Goal: Task Accomplishment & Management: Manage account settings

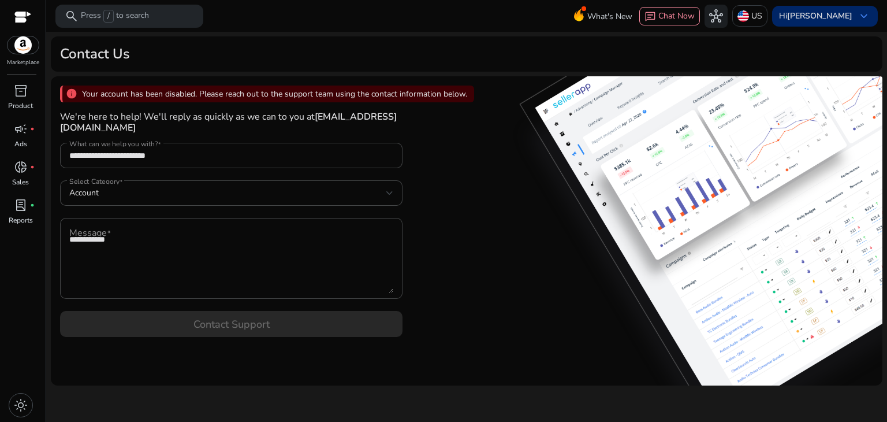
click at [822, 20] on b "[PERSON_NAME]" at bounding box center [819, 15] width 65 height 11
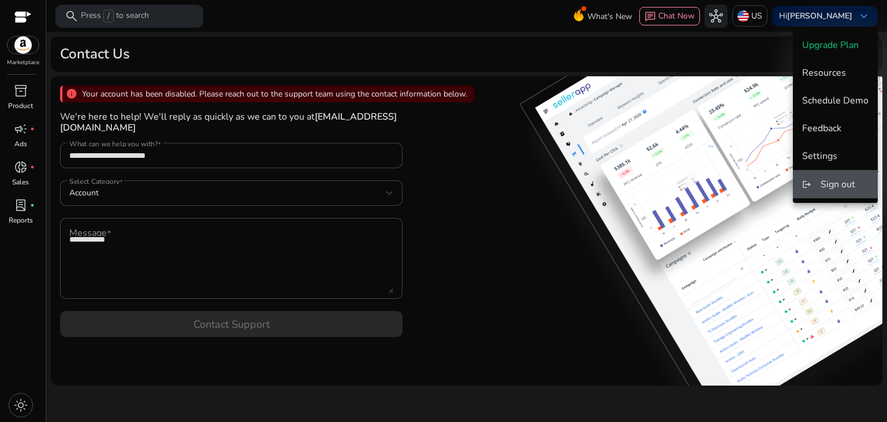
click at [829, 182] on span "Sign out" at bounding box center [838, 184] width 35 height 13
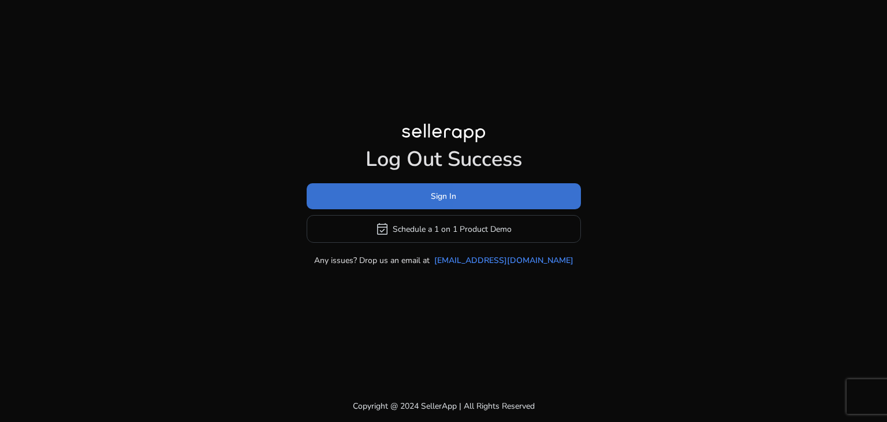
click at [489, 191] on span at bounding box center [444, 196] width 274 height 28
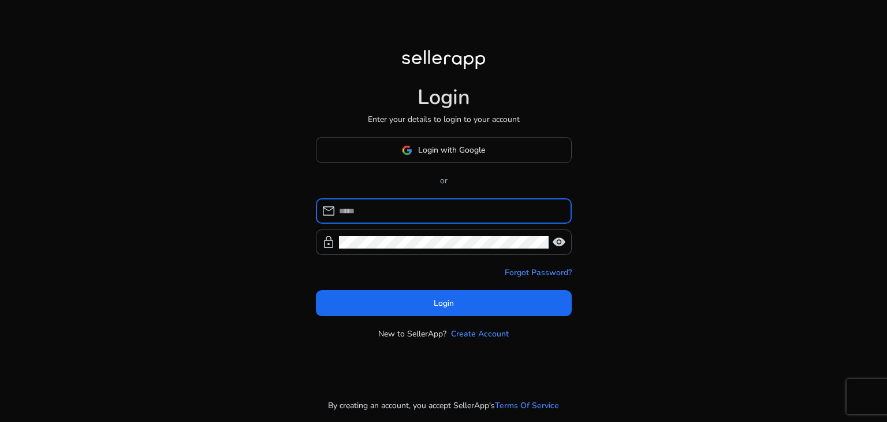
click at [396, 204] on input at bounding box center [450, 210] width 223 height 13
click at [418, 207] on input at bounding box center [450, 210] width 223 height 13
type input "**********"
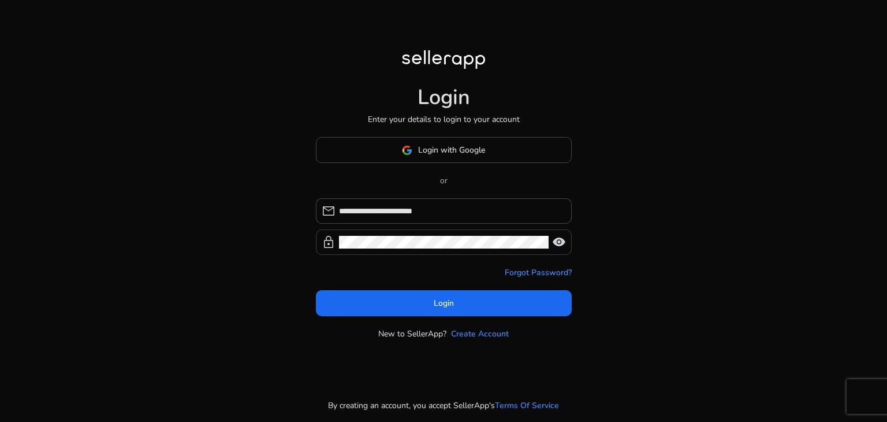
click at [370, 249] on div at bounding box center [444, 241] width 210 height 25
click at [560, 246] on span "visibility" at bounding box center [559, 242] width 14 height 14
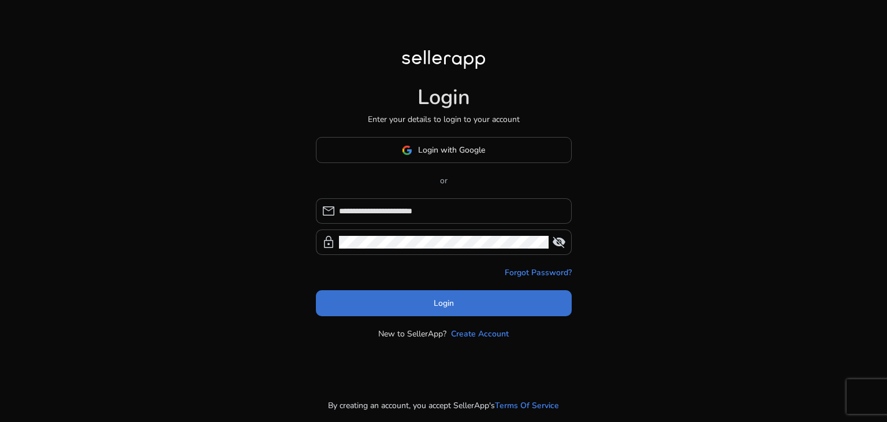
click at [434, 296] on span at bounding box center [444, 303] width 256 height 28
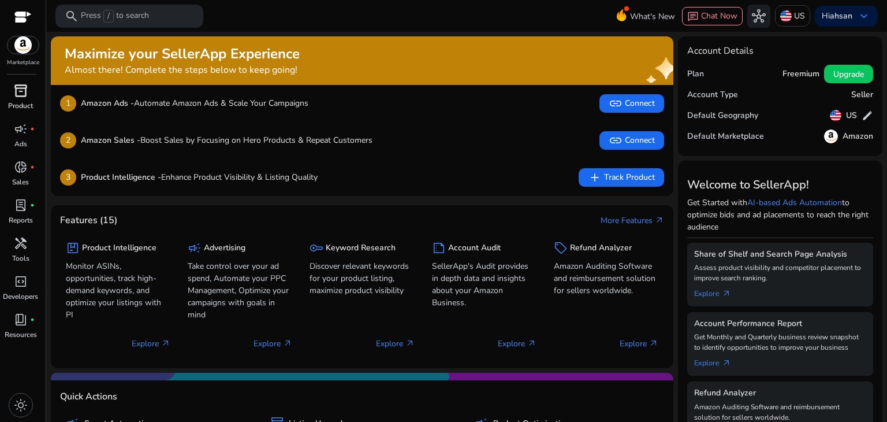
click at [27, 109] on p "Product" at bounding box center [20, 105] width 25 height 10
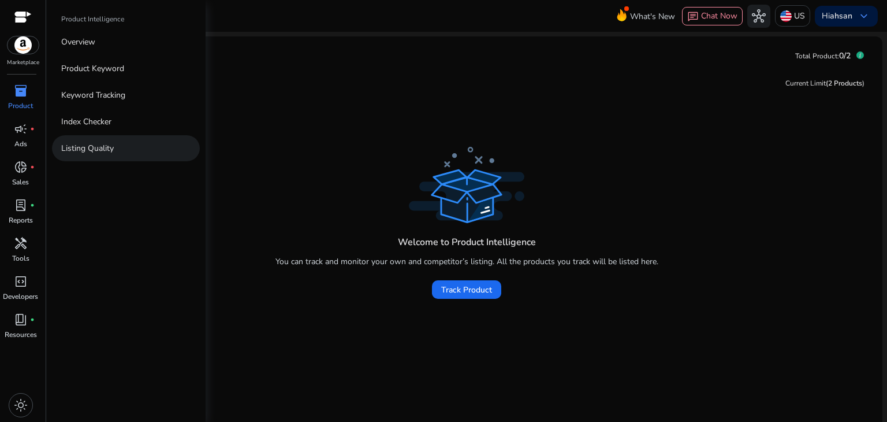
click at [84, 158] on link "Listing Quality" at bounding box center [126, 148] width 148 height 26
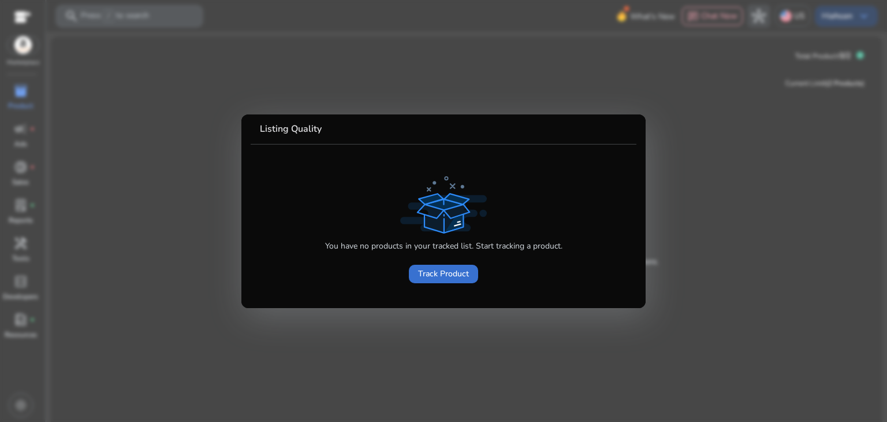
click at [430, 273] on span "Track Product" at bounding box center [443, 273] width 51 height 12
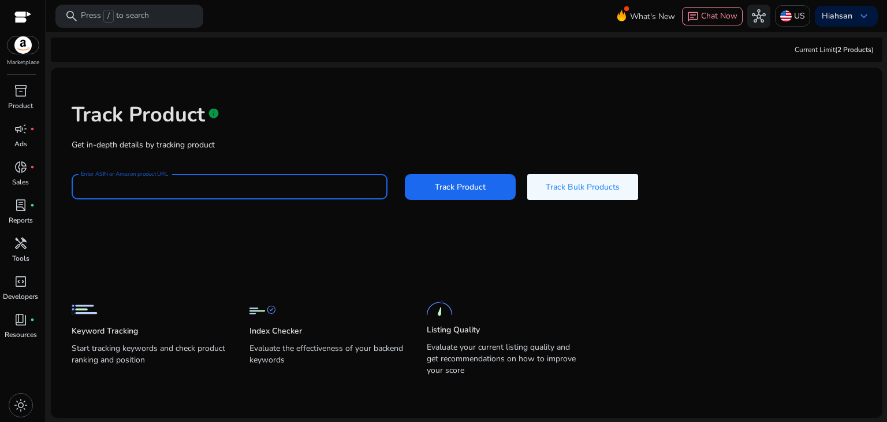
click at [267, 186] on input "Enter ASIN or Amazon product URL" at bounding box center [229, 186] width 297 height 13
type input "**********"
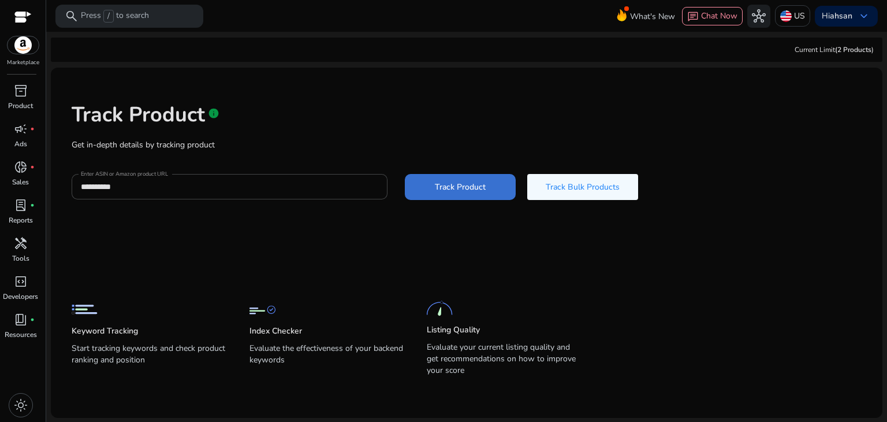
click at [457, 193] on span at bounding box center [460, 187] width 111 height 28
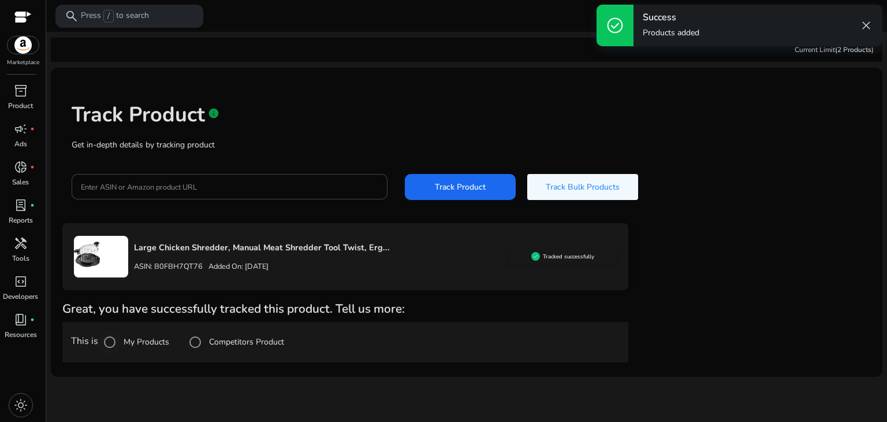
click at [135, 347] on label "My Products" at bounding box center [145, 342] width 48 height 12
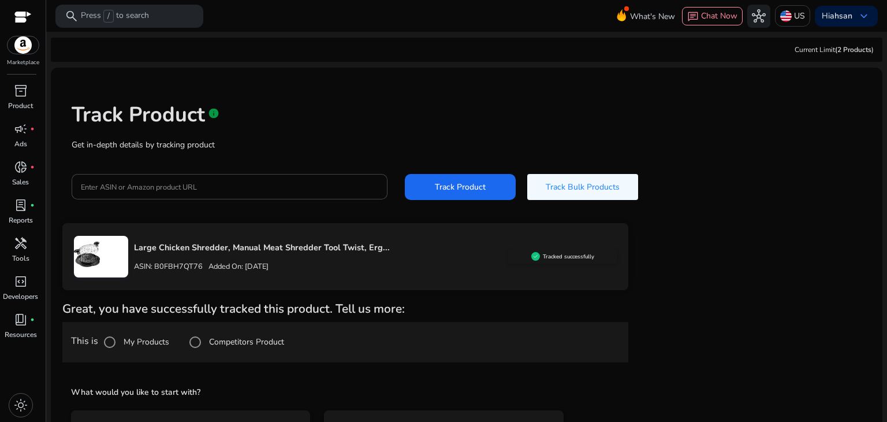
click at [383, 394] on h5 "What would you like to start with?" at bounding box center [345, 392] width 549 height 12
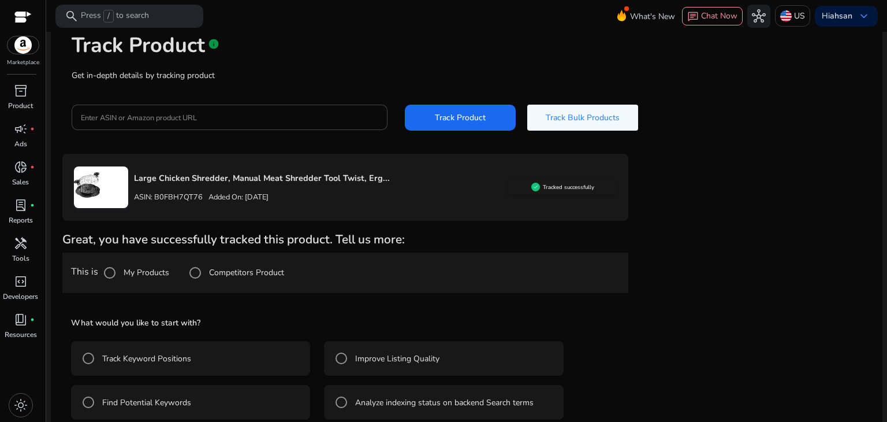
scroll to position [83, 0]
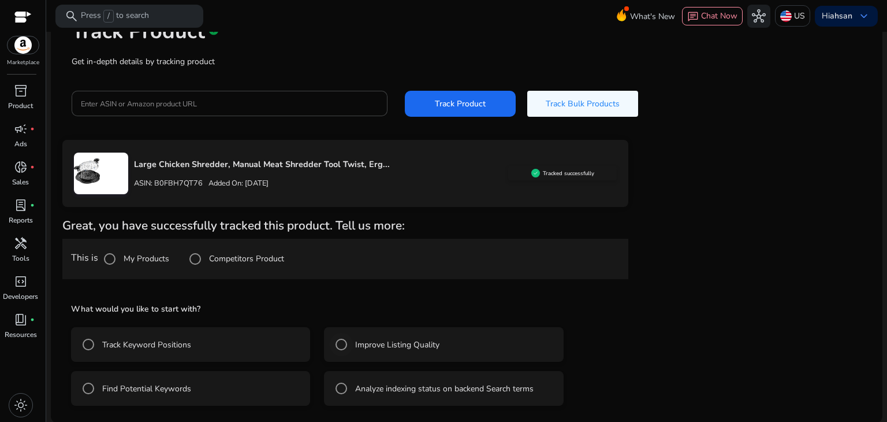
click at [389, 346] on label "Improve Listing Quality" at bounding box center [396, 344] width 87 height 12
click at [615, 335] on mat-radio-group "Track Keyword Positions Improve Listing Quality Find Potential Keywords Analyze…" at bounding box center [345, 362] width 549 height 88
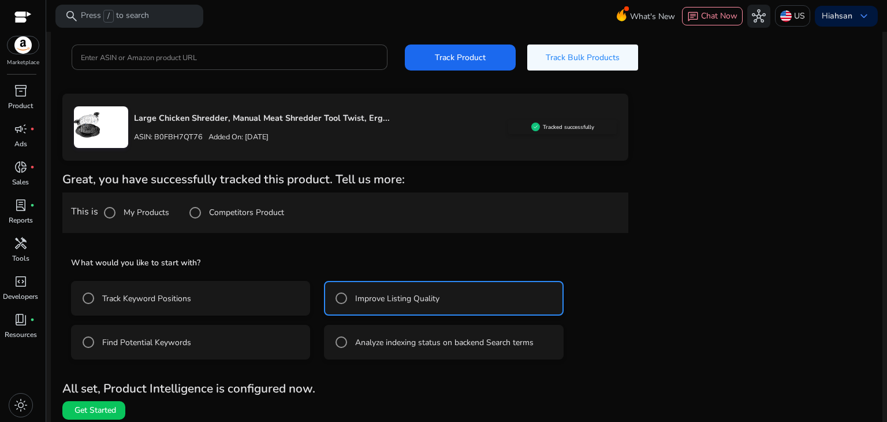
scroll to position [135, 0]
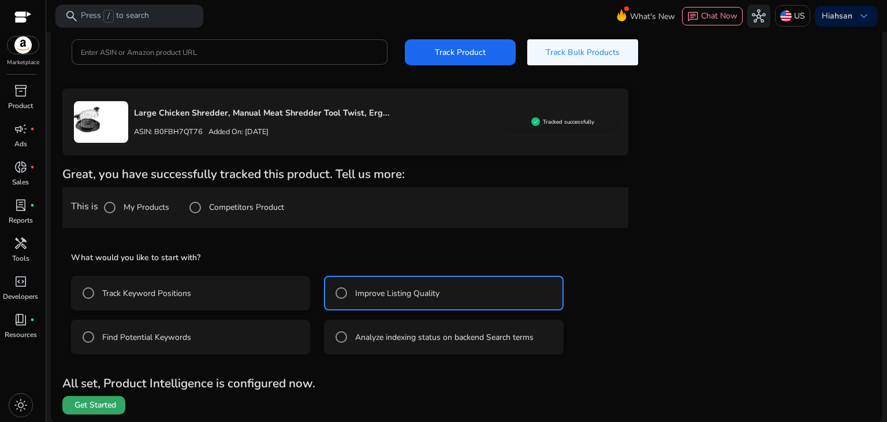
click at [85, 412] on span at bounding box center [93, 405] width 63 height 28
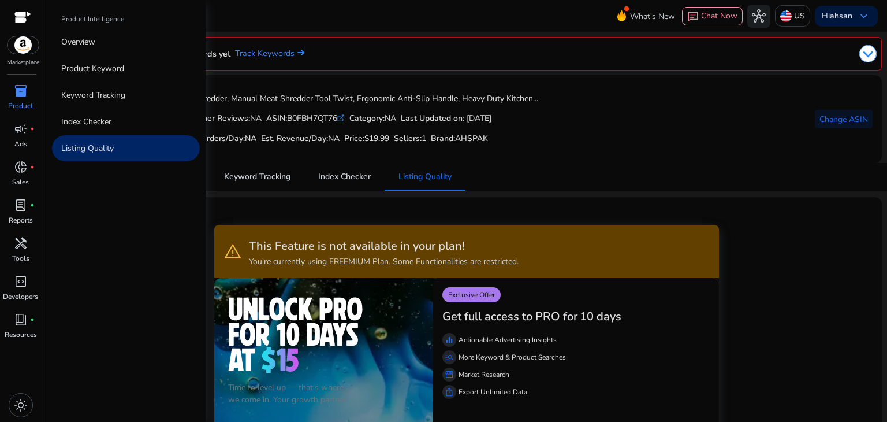
click at [12, 102] on p "Product" at bounding box center [20, 105] width 25 height 10
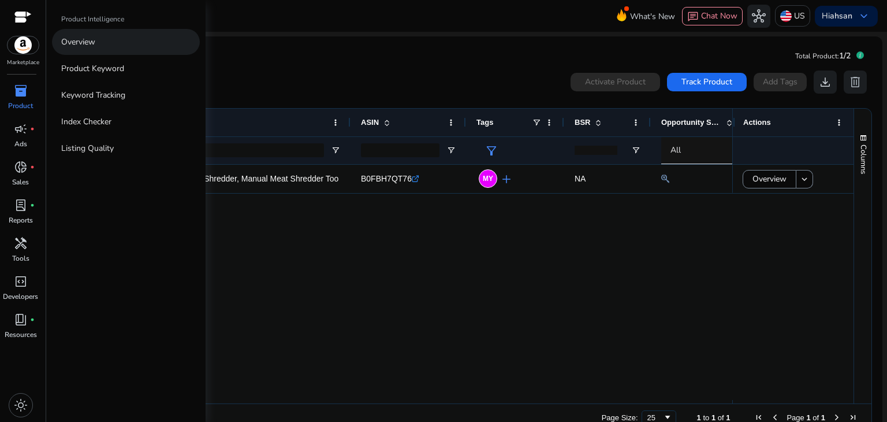
click at [91, 44] on p "Overview" at bounding box center [78, 42] width 34 height 12
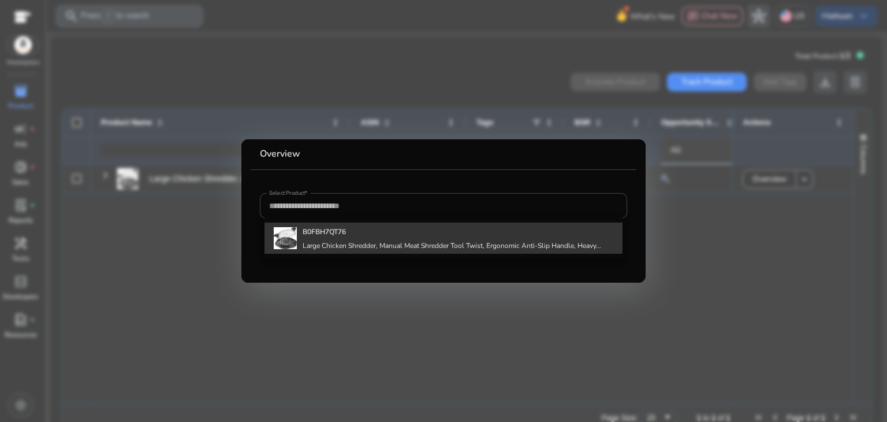
click at [331, 241] on h4 "Large Chicken Shredder, Manual Meat Shredder Tool Twist, Ergonomic Anti-Slip Ha…" at bounding box center [452, 245] width 299 height 9
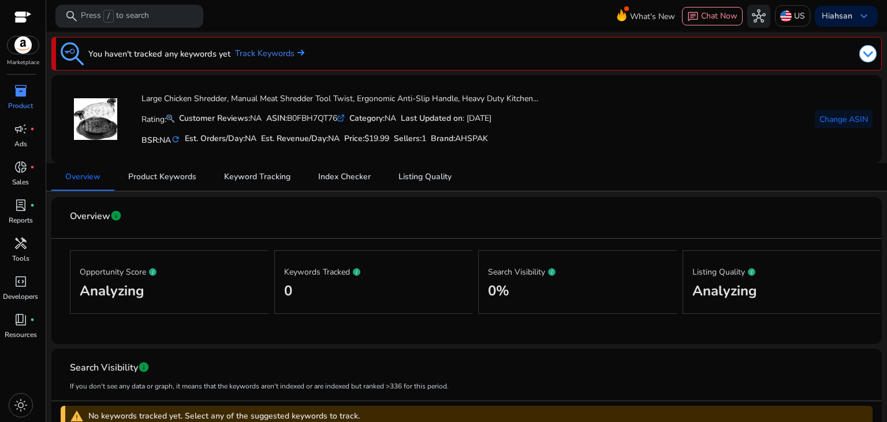
click at [471, 236] on mat-card-header "Overview info" at bounding box center [467, 222] width 812 height 32
click at [165, 169] on span "Product Keywords" at bounding box center [162, 177] width 68 height 28
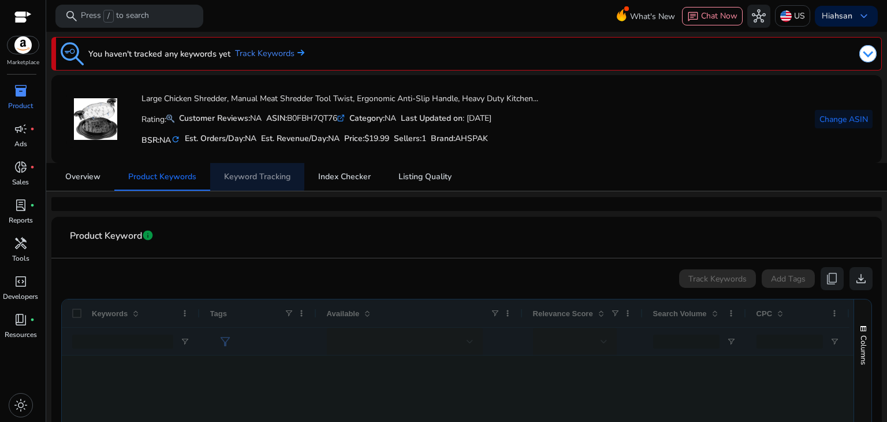
click at [251, 175] on span "Keyword Tracking" at bounding box center [257, 177] width 66 height 8
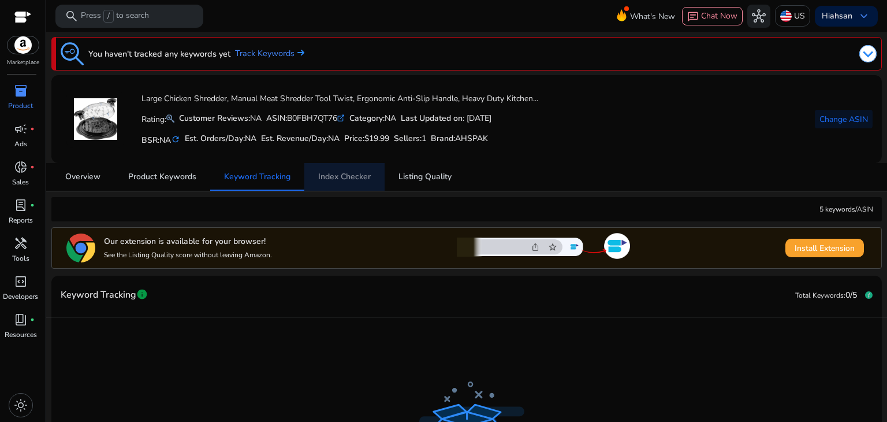
click at [346, 174] on span "Index Checker" at bounding box center [344, 177] width 53 height 8
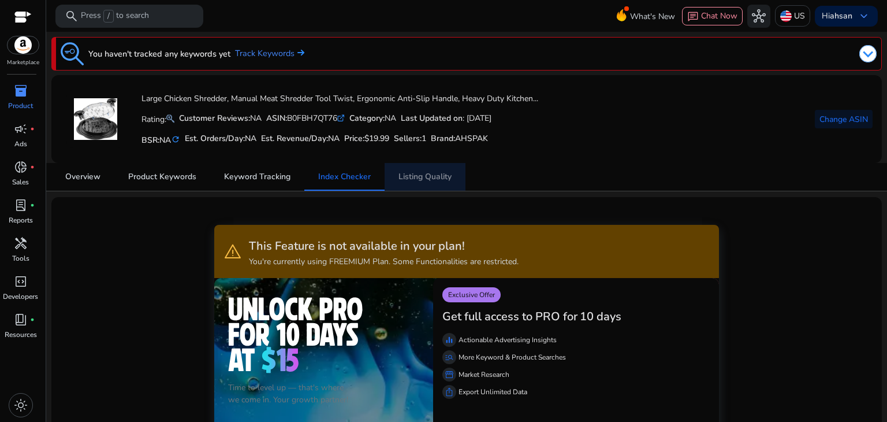
click at [411, 175] on span "Listing Quality" at bounding box center [424, 177] width 53 height 8
click at [31, 185] on link "donut_small fiber_manual_record Sales" at bounding box center [20, 177] width 41 height 38
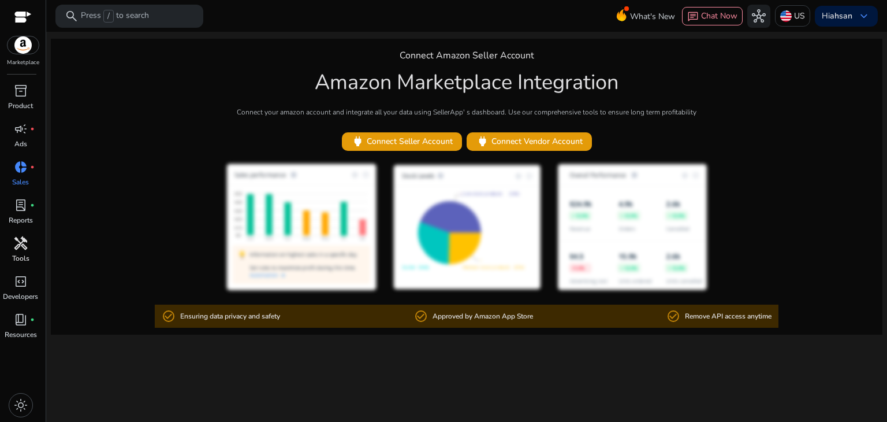
click at [24, 242] on span "handyman" at bounding box center [21, 243] width 14 height 14
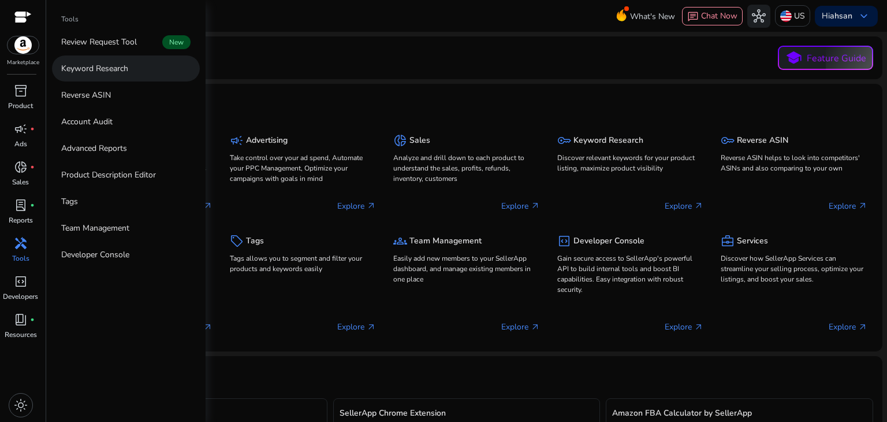
click at [116, 61] on link "Keyword Research" at bounding box center [126, 68] width 148 height 26
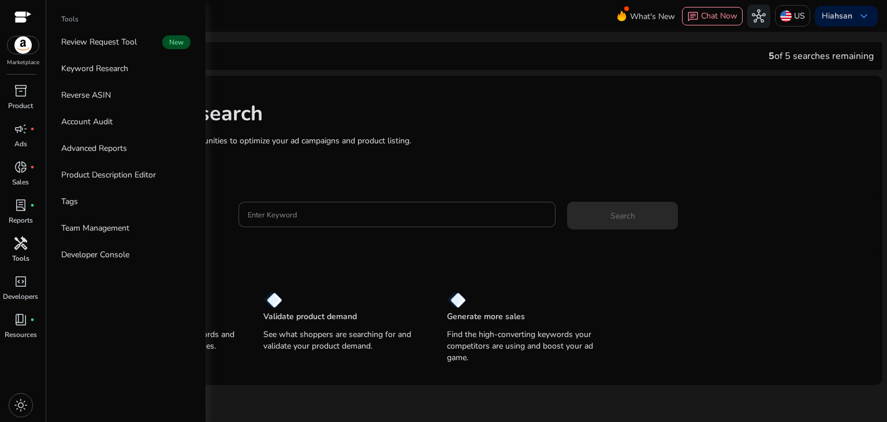
click at [28, 248] on div "handyman" at bounding box center [21, 243] width 32 height 18
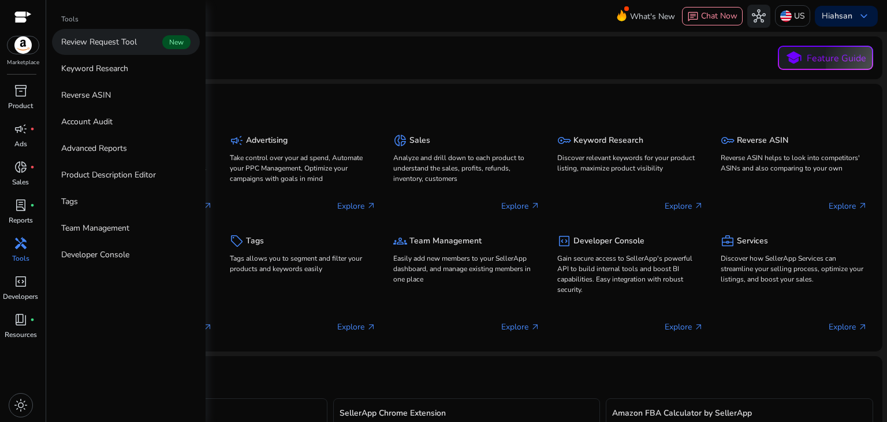
click at [126, 50] on link "Review Request Tool New" at bounding box center [126, 42] width 148 height 26
